Goal: Find specific page/section: Find specific page/section

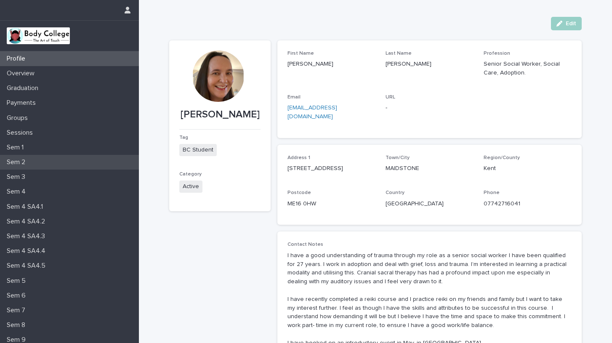
click at [18, 159] on p "Sem 2" at bounding box center [17, 162] width 29 height 8
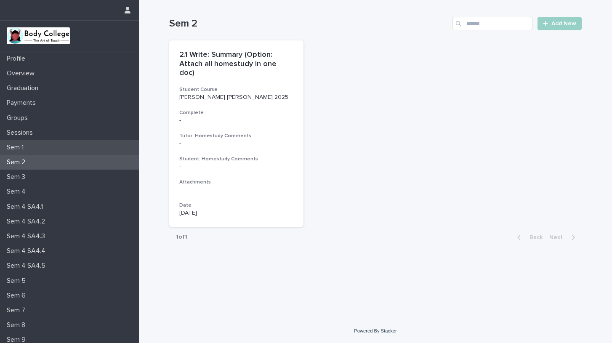
click at [39, 145] on div "Sem 1" at bounding box center [69, 147] width 139 height 15
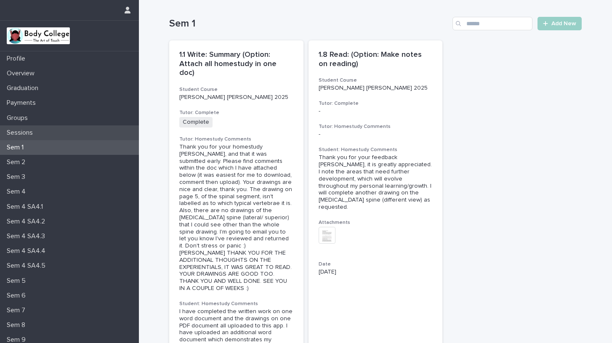
click at [37, 130] on p "Sessions" at bounding box center [21, 133] width 36 height 8
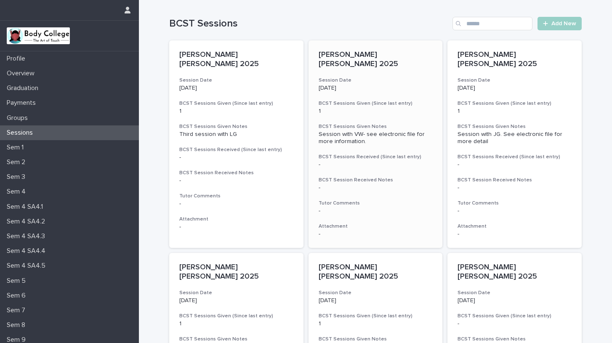
click at [394, 177] on div "BCST Session Received Notes -" at bounding box center [376, 184] width 114 height 15
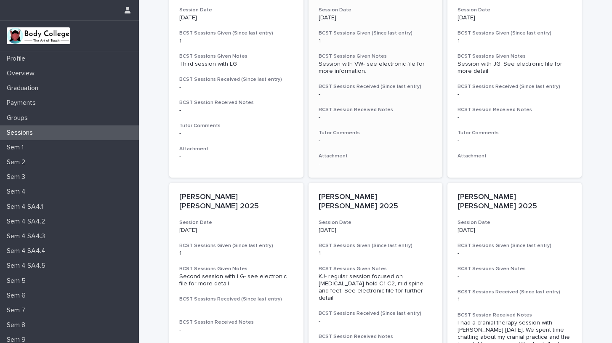
scroll to position [71, 0]
click at [234, 83] on p "-" at bounding box center [236, 86] width 114 height 7
